Goal: Task Accomplishment & Management: Use online tool/utility

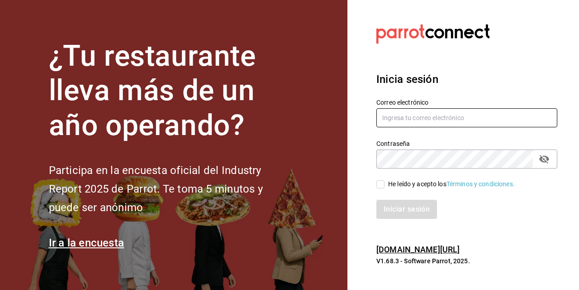
type input "JOSE.AVILA@COSTENO.COM"
click at [377, 184] on input "He leído y acepto los Términos y condiciones." at bounding box center [380, 184] width 8 height 8
checkbox input "true"
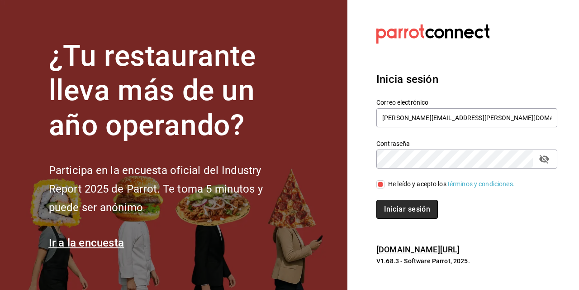
click at [388, 202] on button "Iniciar sesión" at bounding box center [407, 209] width 62 height 19
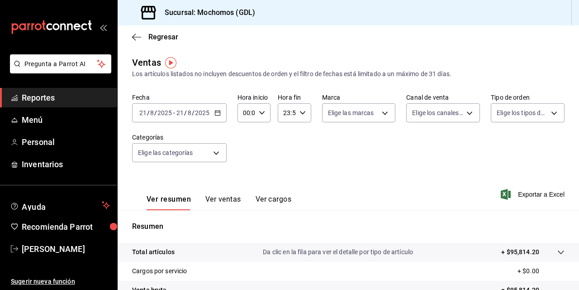
click at [260, 113] on \(Stroke\) "button" at bounding box center [261, 112] width 5 height 3
click at [246, 176] on span "02" at bounding box center [245, 179] width 2 height 7
type input "02:00"
drag, startPoint x: 247, startPoint y: 176, endPoint x: 246, endPoint y: 168, distance: 8.2
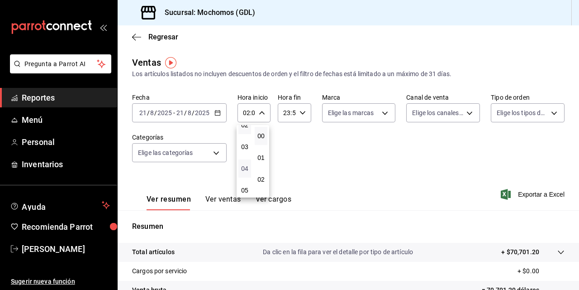
click at [246, 168] on button "04" at bounding box center [244, 168] width 13 height 18
type input "04:00"
click at [246, 168] on span "04" at bounding box center [245, 168] width 2 height 7
click at [381, 120] on div at bounding box center [289, 145] width 579 height 290
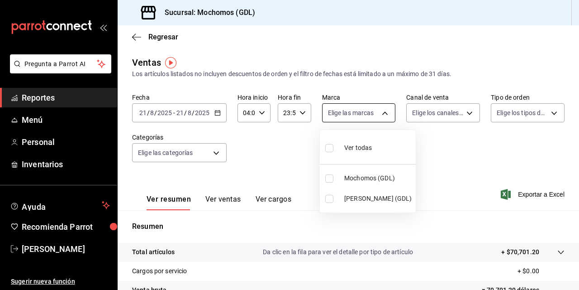
click at [381, 116] on body "Pregunta a Parrot AI Reportes Menú Personal Inventarios Ayuda Recomienda Parrot…" at bounding box center [289, 145] width 579 height 290
click at [327, 178] on input "checkbox" at bounding box center [329, 178] width 8 height 8
checkbox input "true"
type input "36c25d4a-7cb0-456c-a434-e981d54830bc"
click at [286, 133] on div at bounding box center [289, 145] width 579 height 290
